Goal: Task Accomplishment & Management: Use online tool/utility

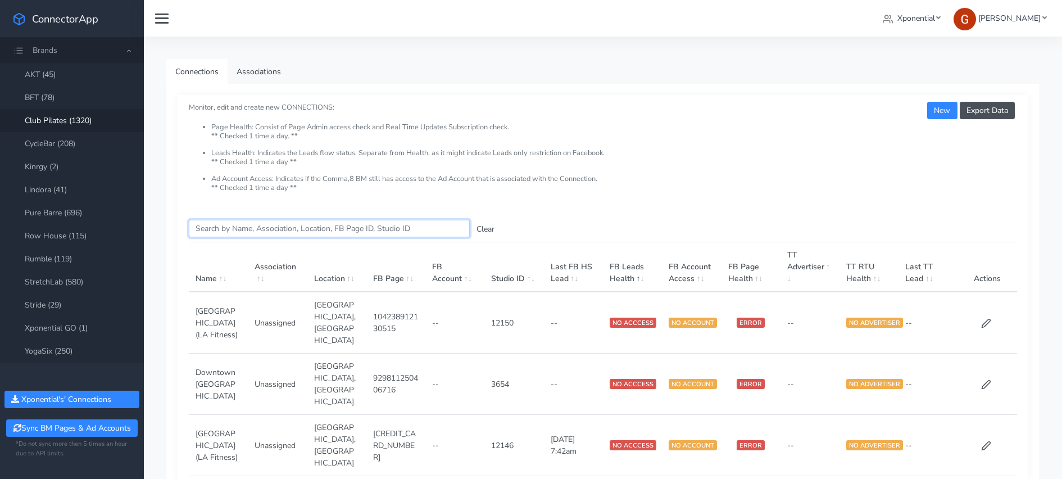
click at [224, 229] on input "Search this table" at bounding box center [329, 228] width 281 height 17
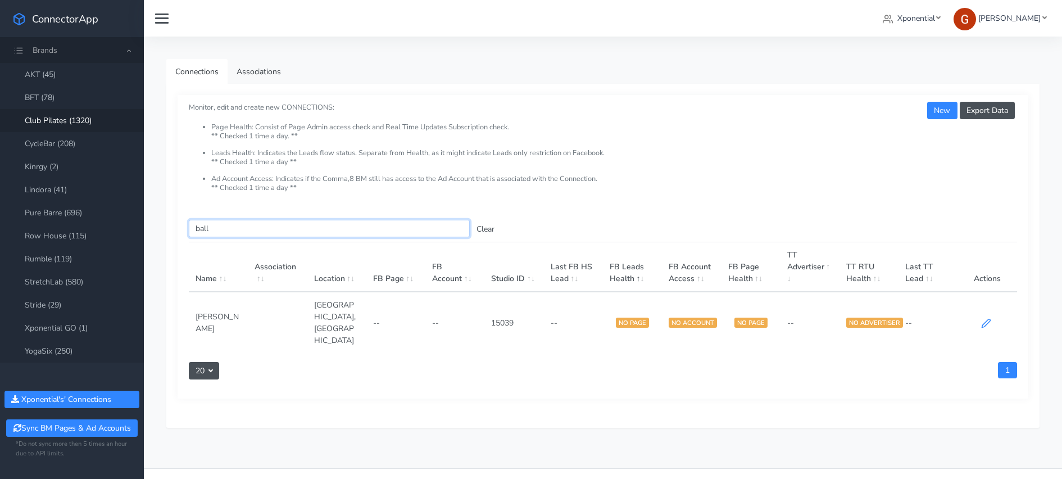
type input "ball"
click at [983, 318] on icon at bounding box center [986, 323] width 10 height 10
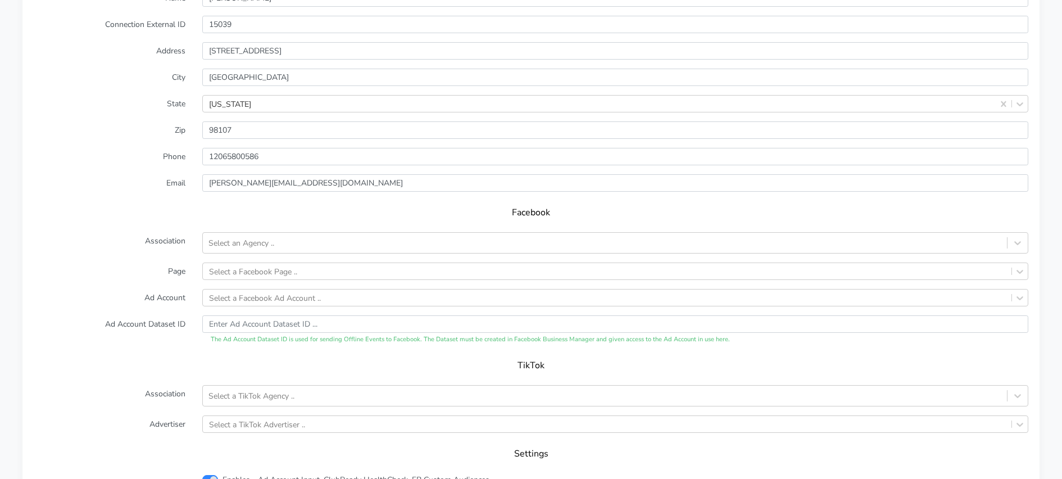
scroll to position [854, 0]
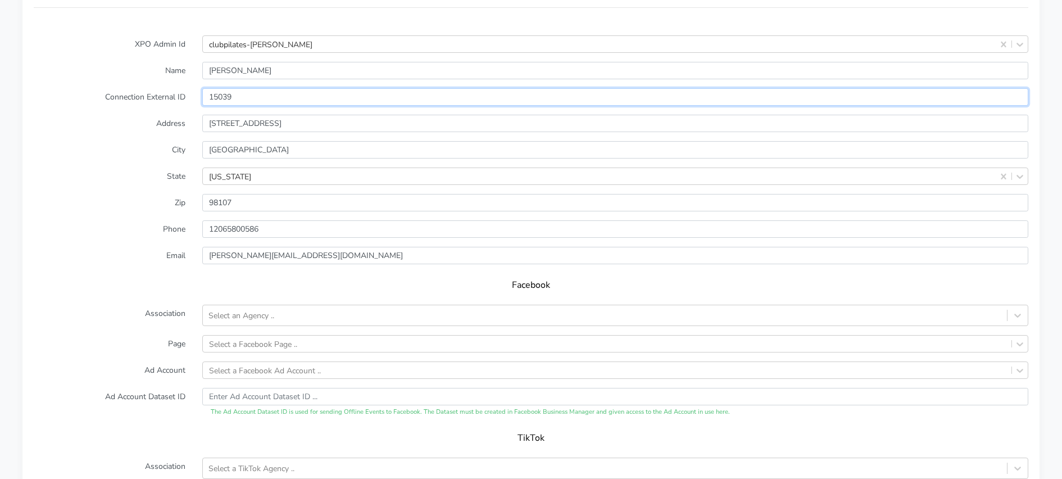
click at [222, 92] on input "15039" at bounding box center [615, 96] width 826 height 17
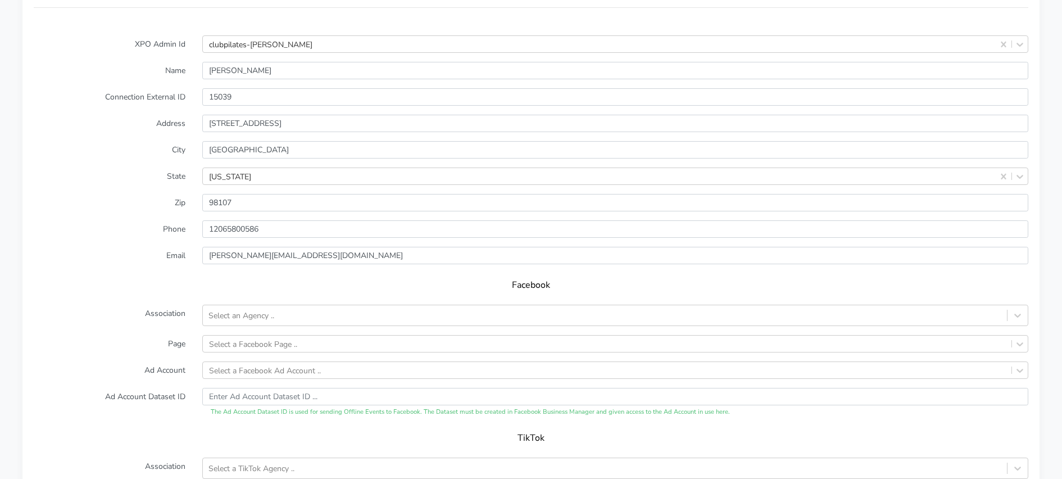
click at [81, 132] on label "Address" at bounding box center [109, 123] width 169 height 17
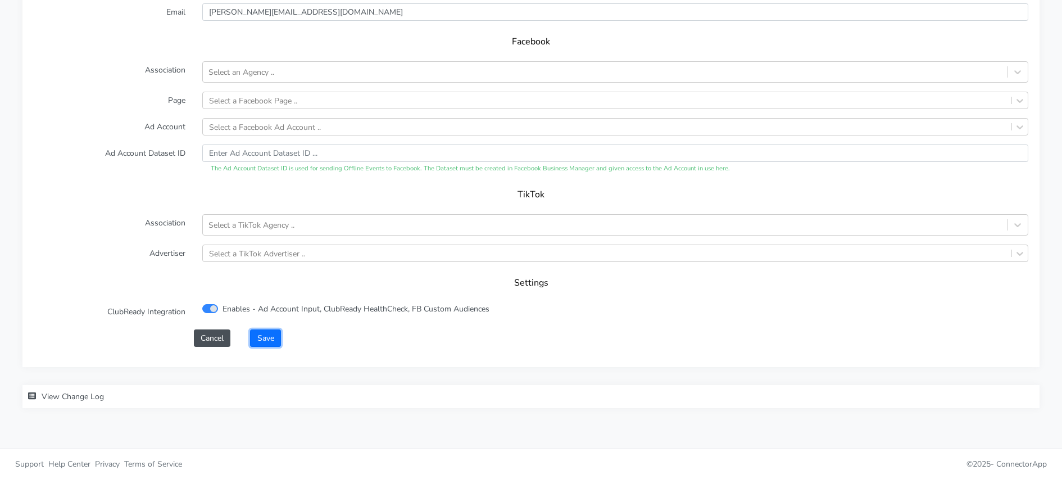
click at [270, 332] on button "Save" at bounding box center [265, 337] width 30 height 17
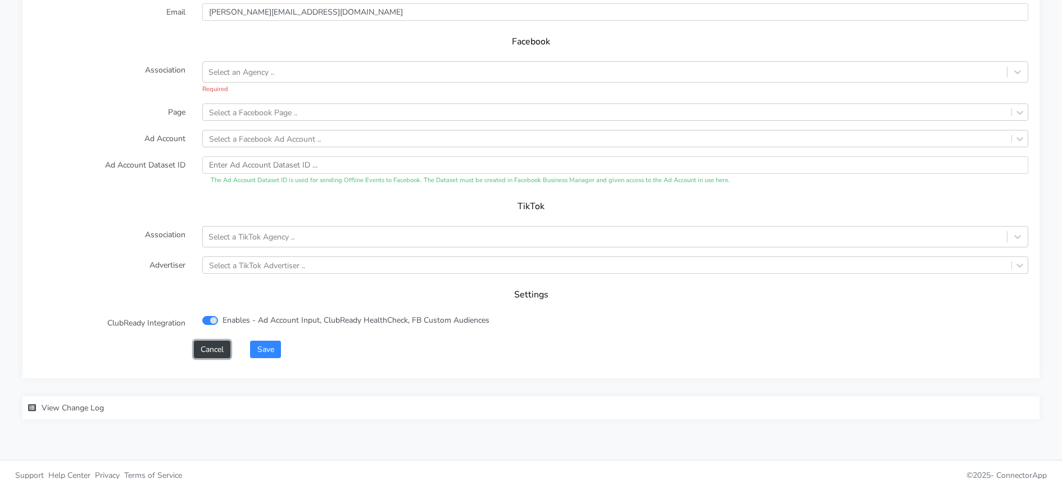
click at [220, 344] on button "Cancel" at bounding box center [212, 349] width 37 height 17
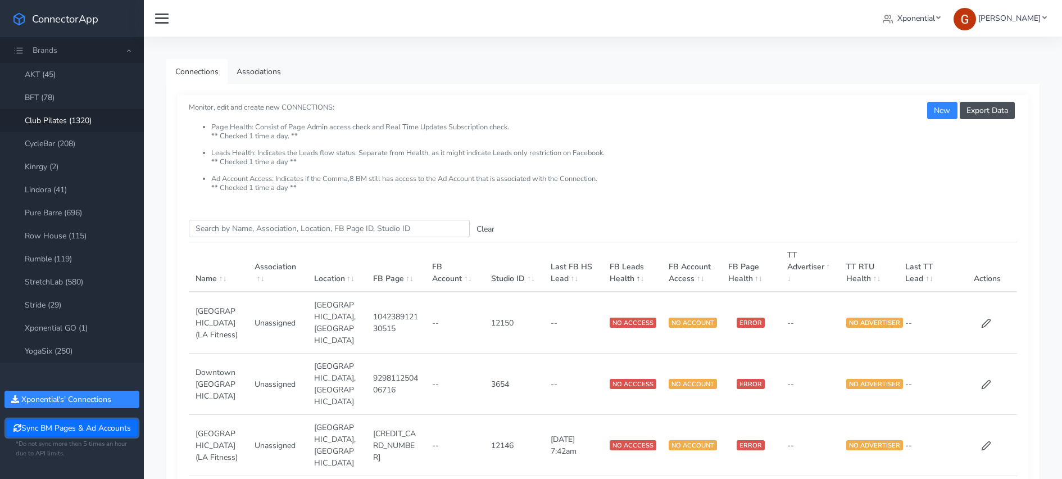
click at [91, 430] on button "Sync BM Pages & Ad Accounts" at bounding box center [71, 427] width 131 height 17
drag, startPoint x: 271, startPoint y: 228, endPoint x: 277, endPoint y: 217, distance: 12.6
click at [271, 228] on input "Search this table" at bounding box center [329, 228] width 281 height 17
